Goal: Obtain resource: Obtain resource

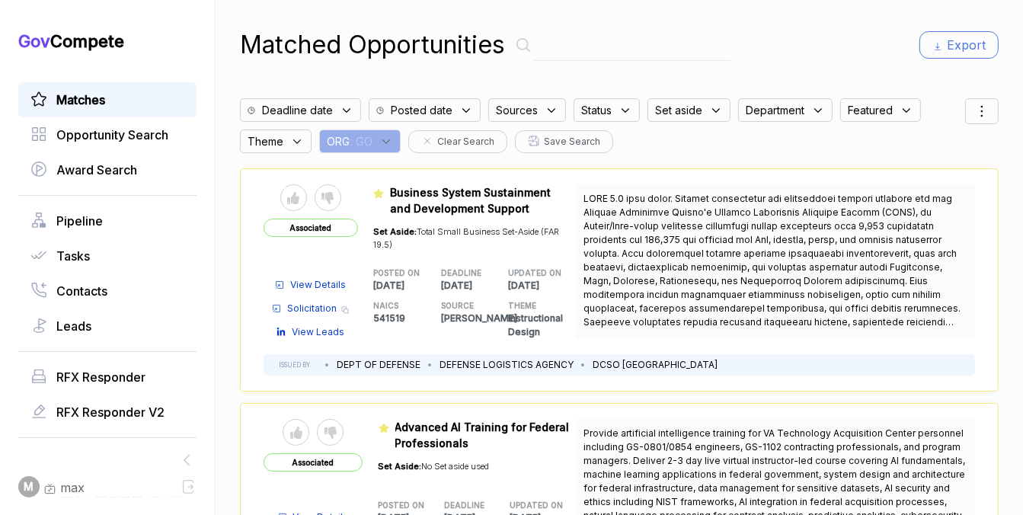
click at [375, 147] on div "ORG : GO" at bounding box center [360, 142] width 82 height 24
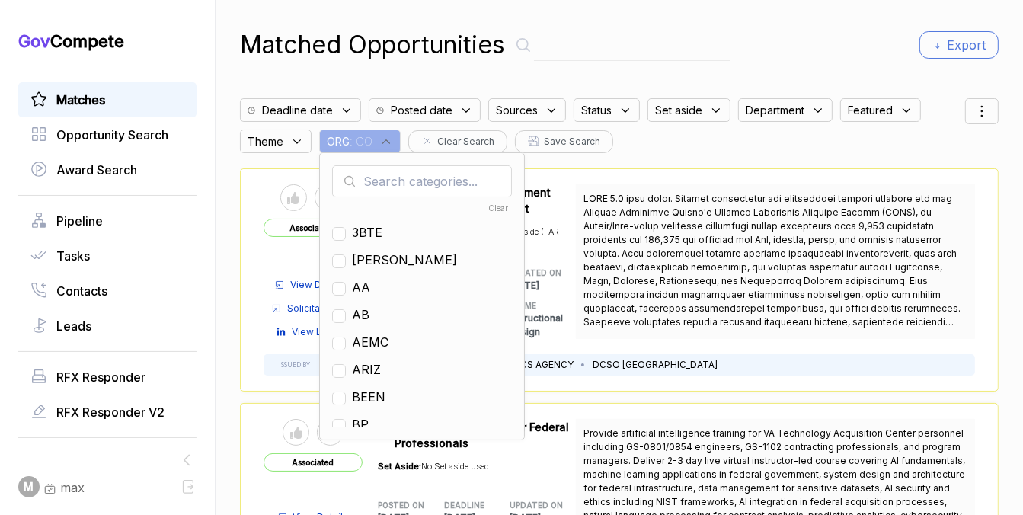
click at [383, 176] on input "text" at bounding box center [422, 181] width 180 height 32
click at [364, 314] on span "EN" at bounding box center [361, 315] width 18 height 18
checkbox input "true"
click at [600, 28] on div "Matched Opportunities" at bounding box center [485, 45] width 491 height 37
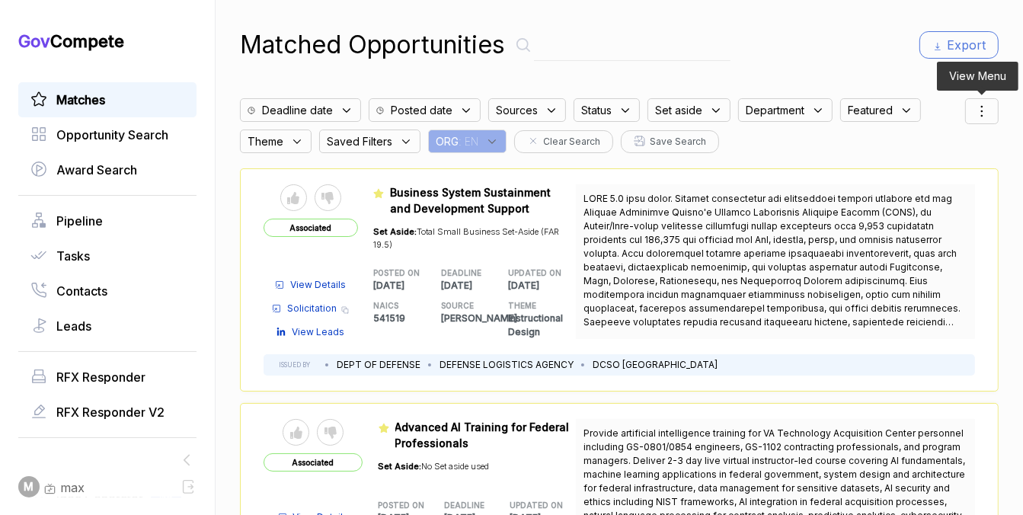
click at [979, 105] on icon at bounding box center [982, 111] width 18 height 18
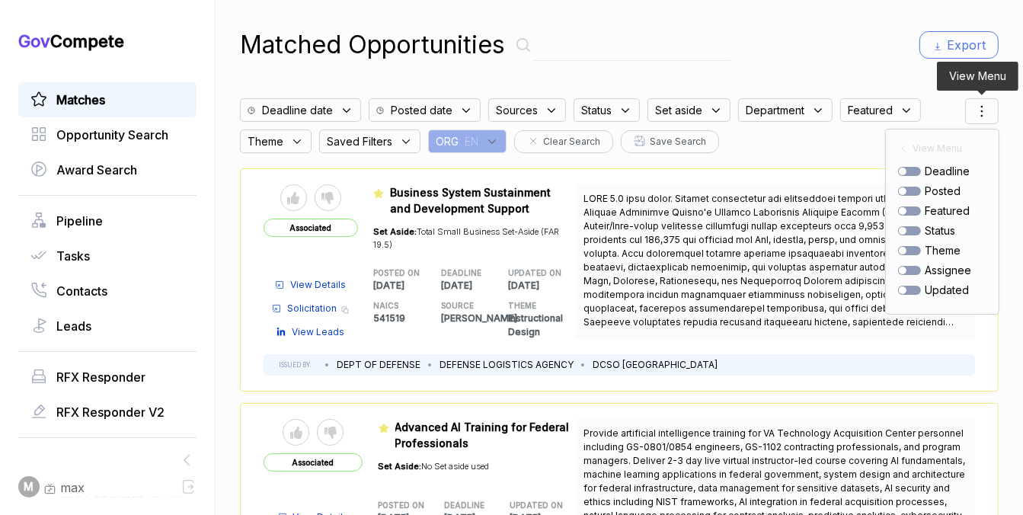
click at [910, 194] on div at bounding box center [909, 191] width 23 height 9
checkbox input "true"
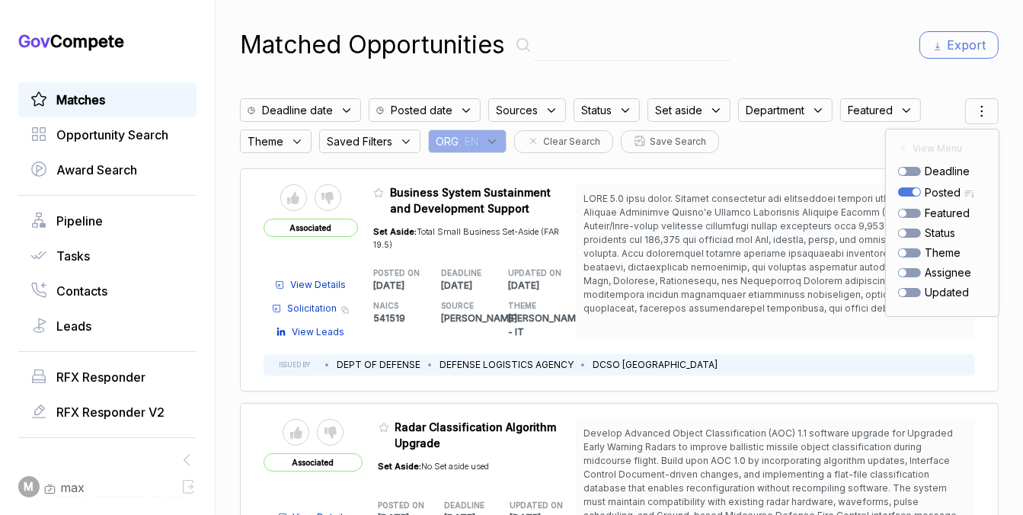
click at [799, 46] on div "Matched Opportunities Export" at bounding box center [619, 45] width 759 height 37
